Goal: Task Accomplishment & Management: Use online tool/utility

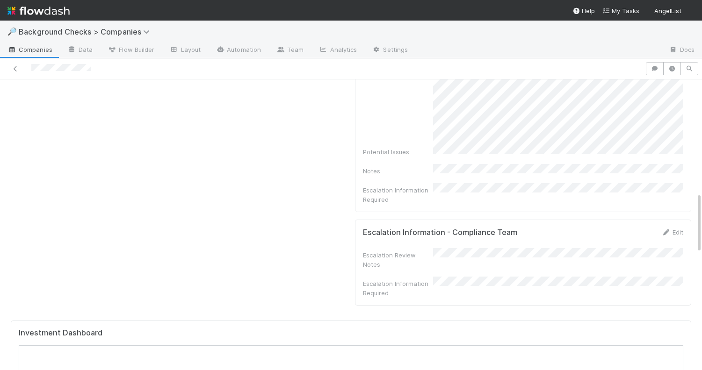
scroll to position [580, 0]
click at [674, 226] on link "Edit" at bounding box center [672, 229] width 22 height 7
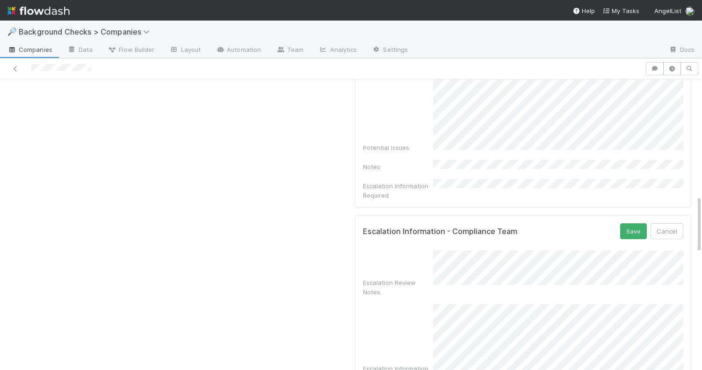
scroll to position [582, 0]
click at [428, 303] on div "Escalation Information Required" at bounding box center [523, 342] width 321 height 79
click at [429, 306] on div "Escalation Information Required" at bounding box center [523, 342] width 321 height 79
click at [635, 222] on button "Save" at bounding box center [633, 230] width 27 height 16
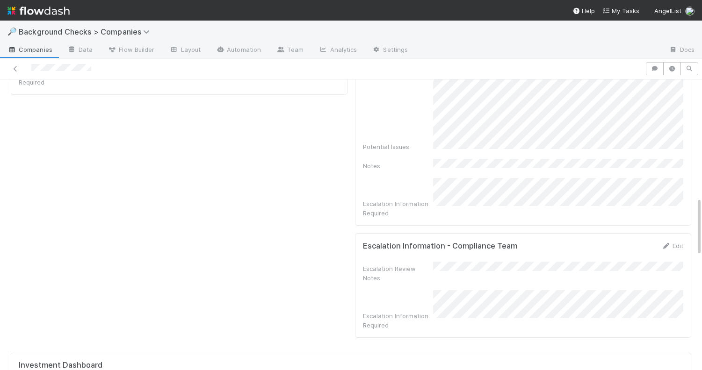
click at [685, 241] on div "Escalation Information - Compliance Team Edit" at bounding box center [523, 245] width 335 height 9
click at [681, 242] on link "Edit" at bounding box center [672, 245] width 22 height 7
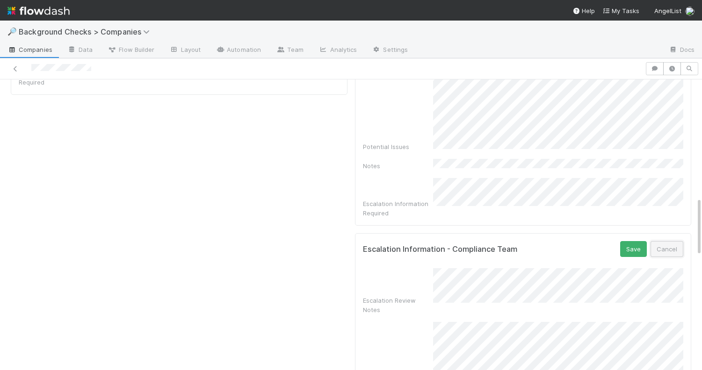
click at [667, 241] on button "Cancel" at bounding box center [666, 249] width 33 height 16
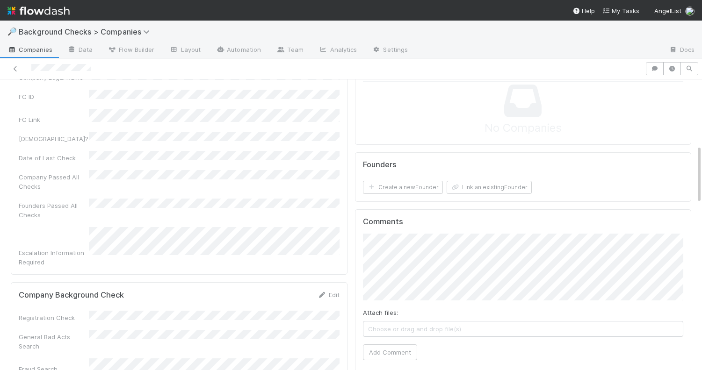
scroll to position [0, 0]
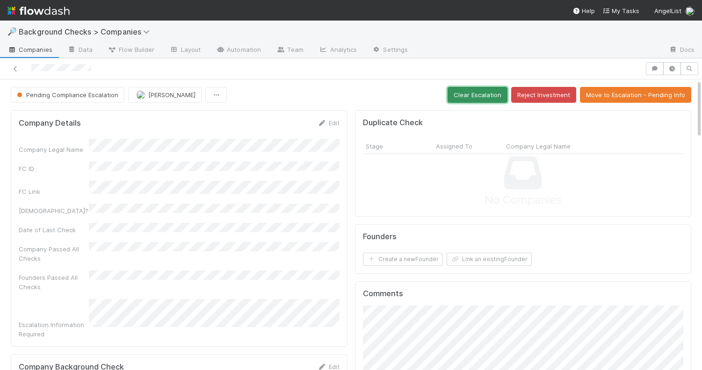
click at [473, 97] on button "Clear Escalation" at bounding box center [477, 95] width 60 height 16
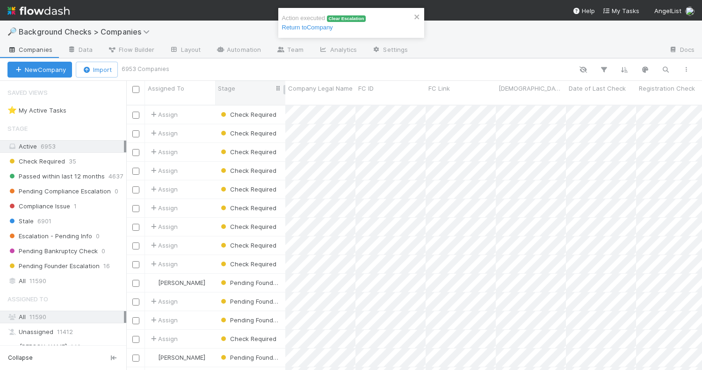
scroll to position [272, 575]
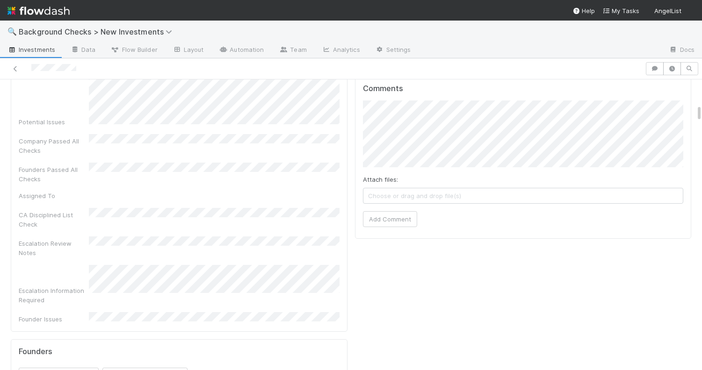
scroll to position [742, 0]
